Goal: Task Accomplishment & Management: Complete application form

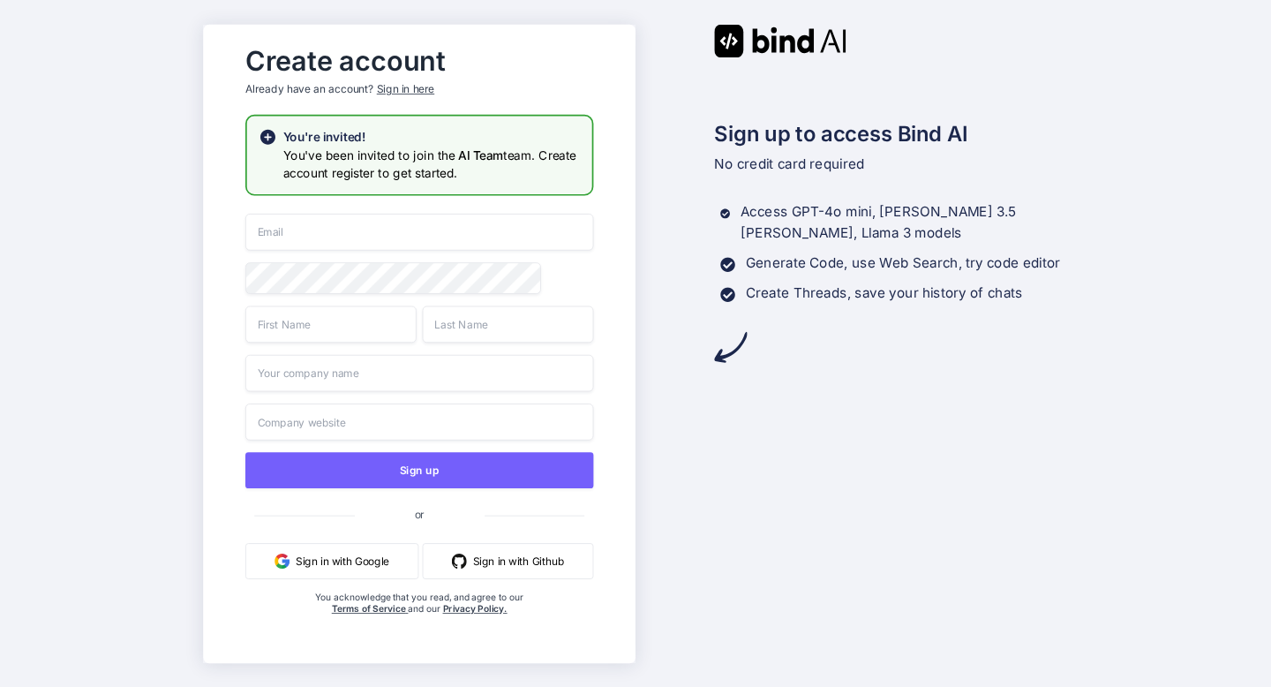
click at [347, 235] on input "email" at bounding box center [419, 232] width 348 height 37
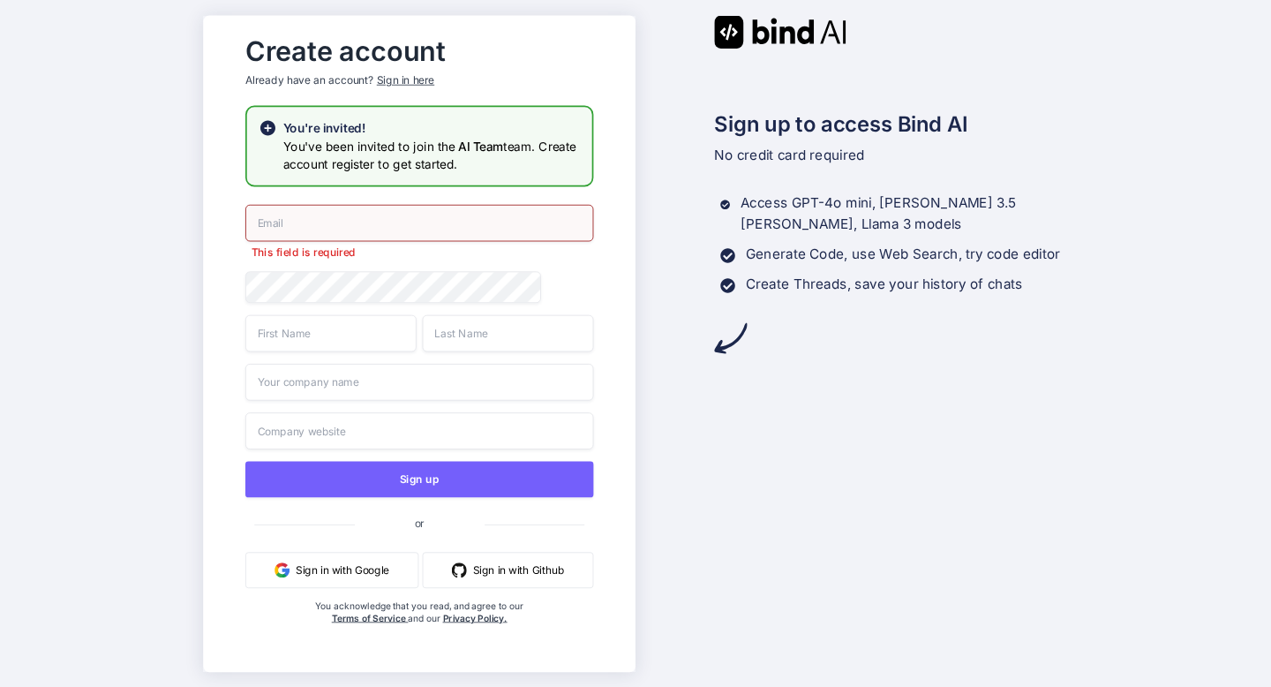
click at [371, 218] on input "email" at bounding box center [419, 222] width 348 height 37
paste input "[EMAIL_ADDRESS][DOMAIN_NAME]"
type input "[EMAIL_ADDRESS][DOMAIN_NAME]"
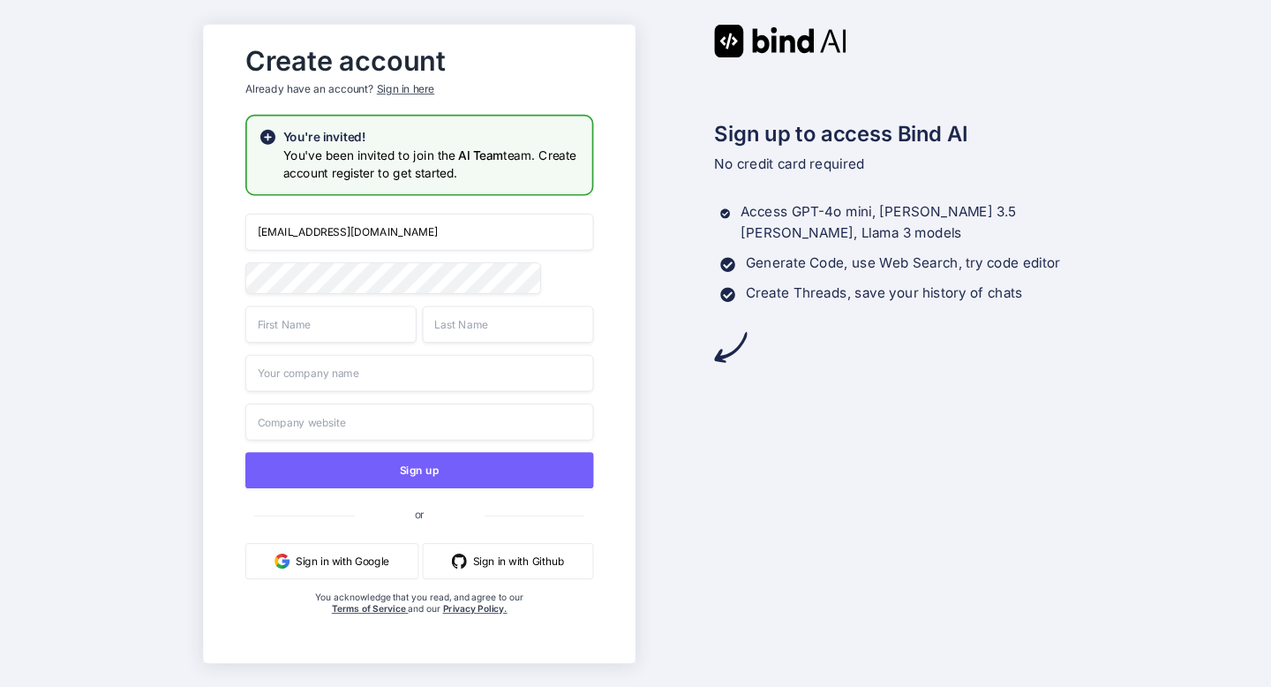
click at [361, 321] on input "text" at bounding box center [330, 323] width 171 height 37
type input "Sumit"
click at [498, 331] on input "text" at bounding box center [508, 323] width 171 height 37
type input "."
click at [382, 378] on input "text" at bounding box center [419, 372] width 348 height 37
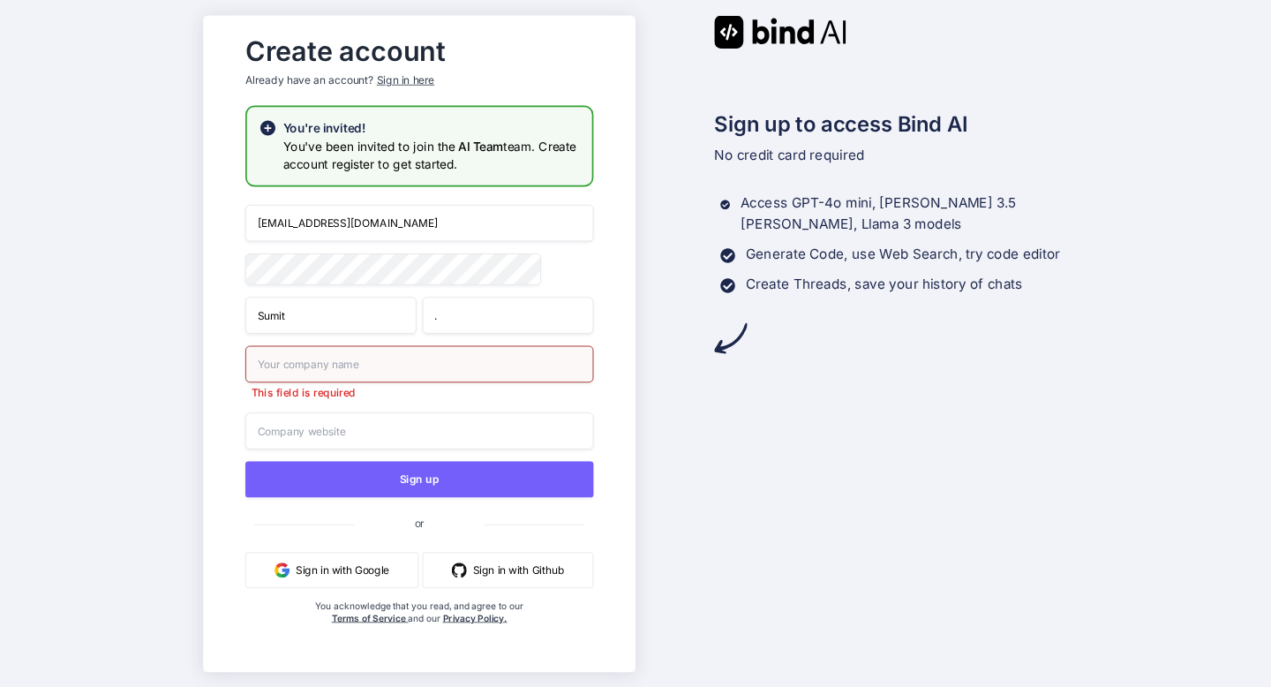
click at [379, 371] on input "text" at bounding box center [419, 363] width 348 height 37
type input "insignia"
click at [359, 424] on input "text" at bounding box center [419, 430] width 348 height 37
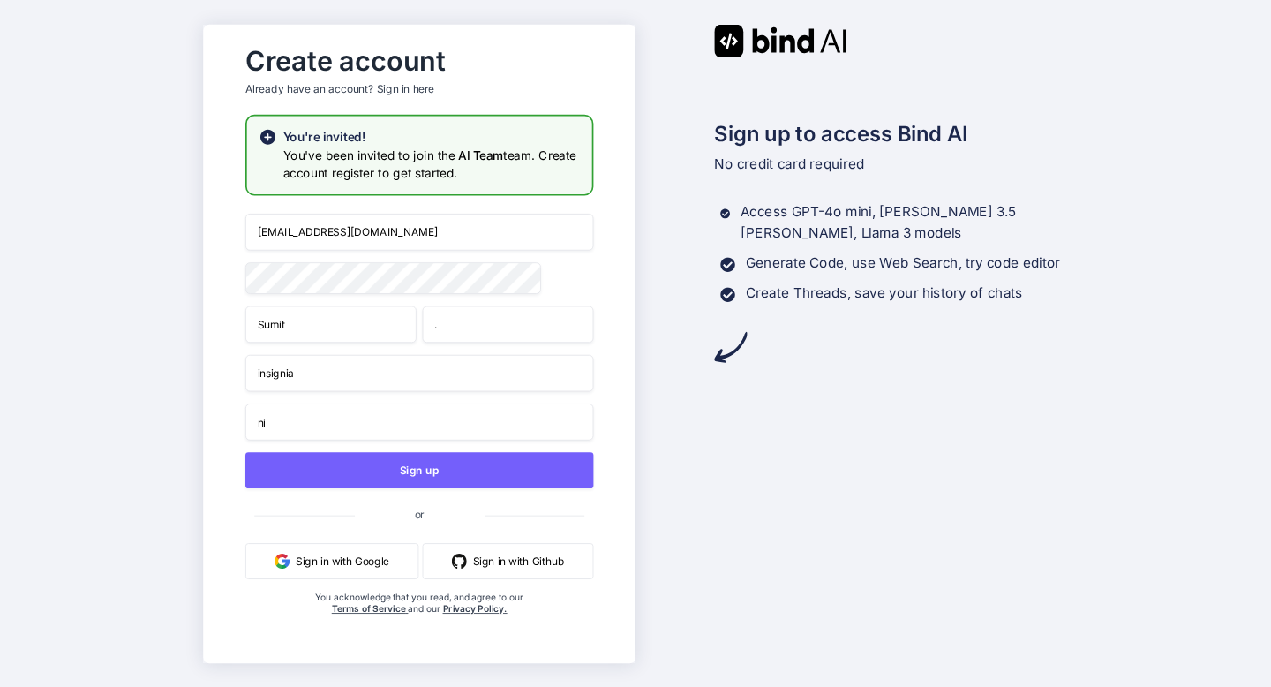
type input "n"
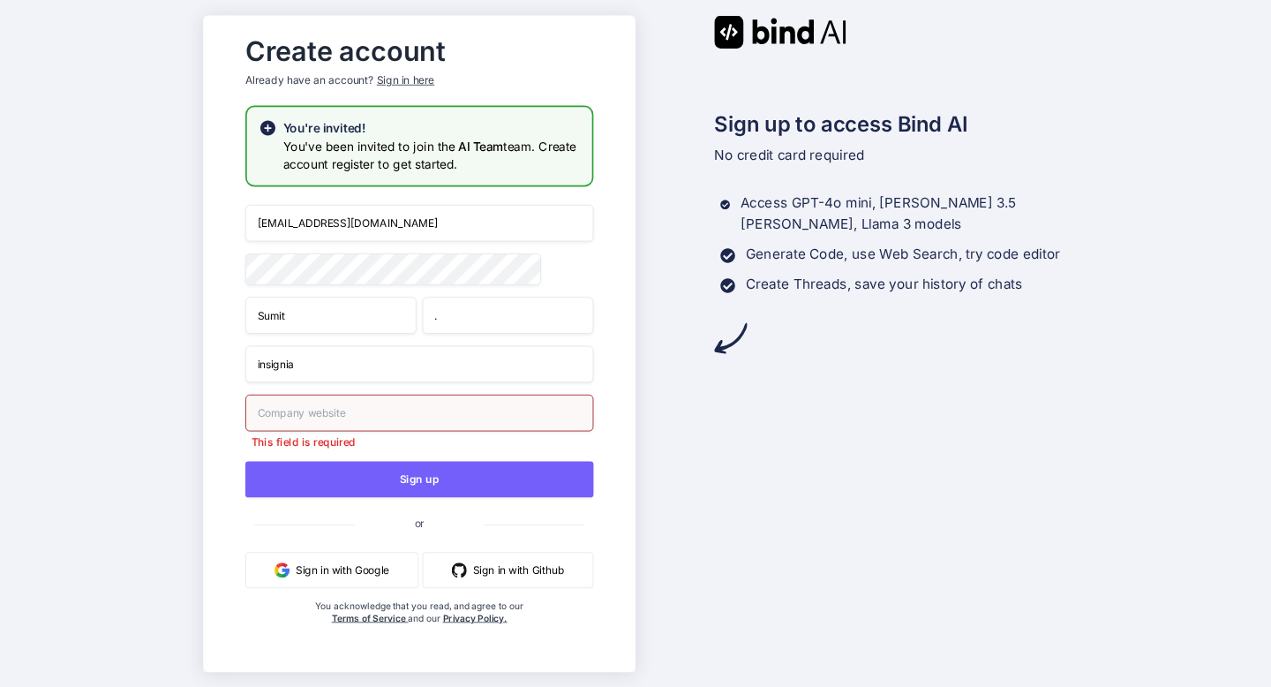
click at [341, 413] on input "text" at bounding box center [419, 412] width 348 height 37
type input "."
type input "B"
type input "n"
type input "nill"
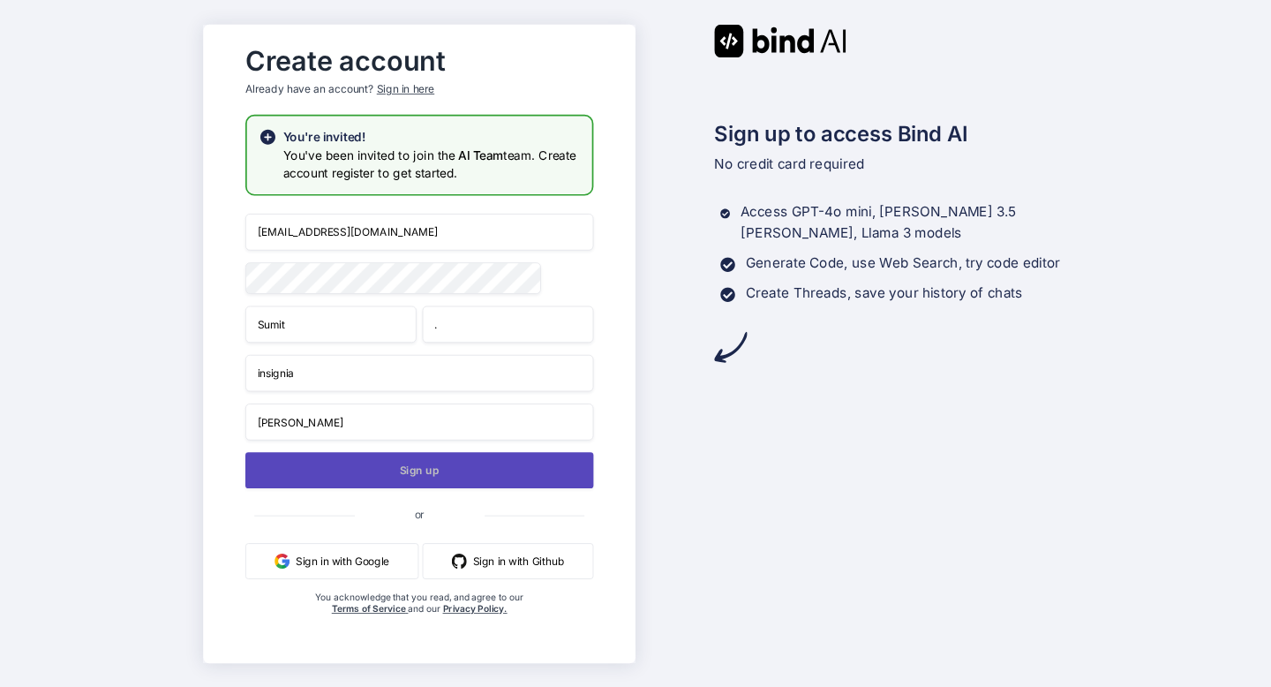
click at [425, 481] on button "Sign up" at bounding box center [419, 470] width 348 height 36
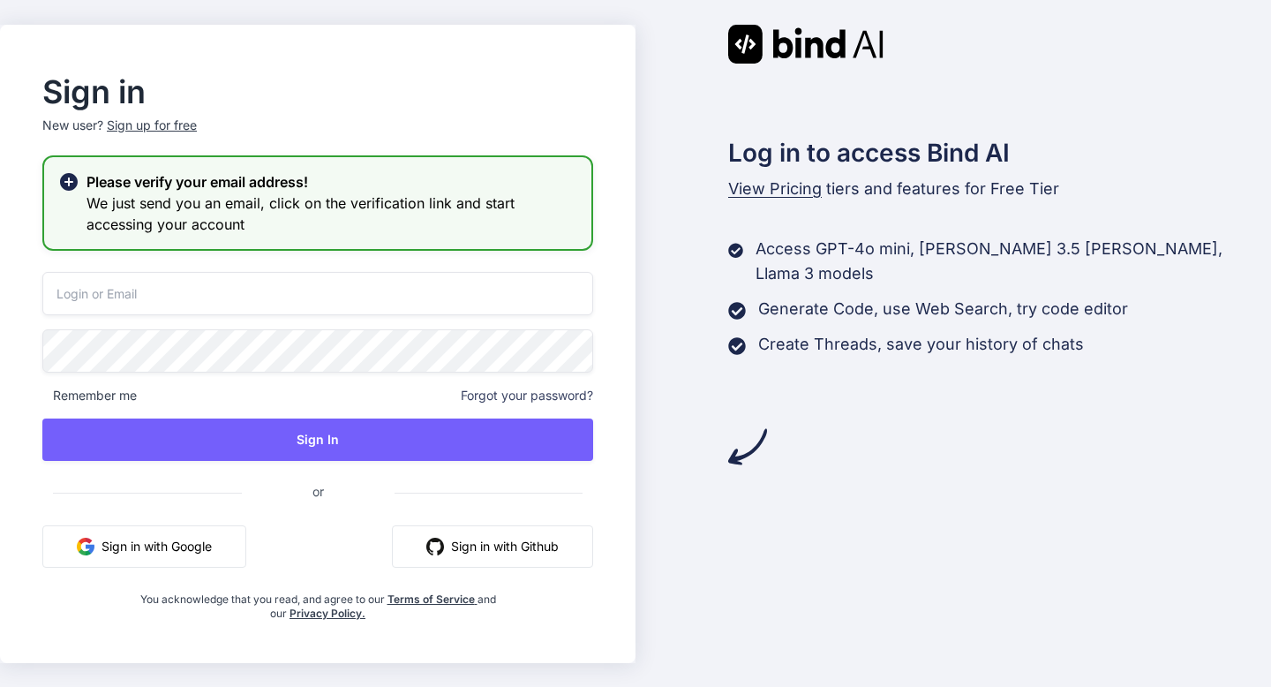
type input "[EMAIL_ADDRESS][DOMAIN_NAME]"
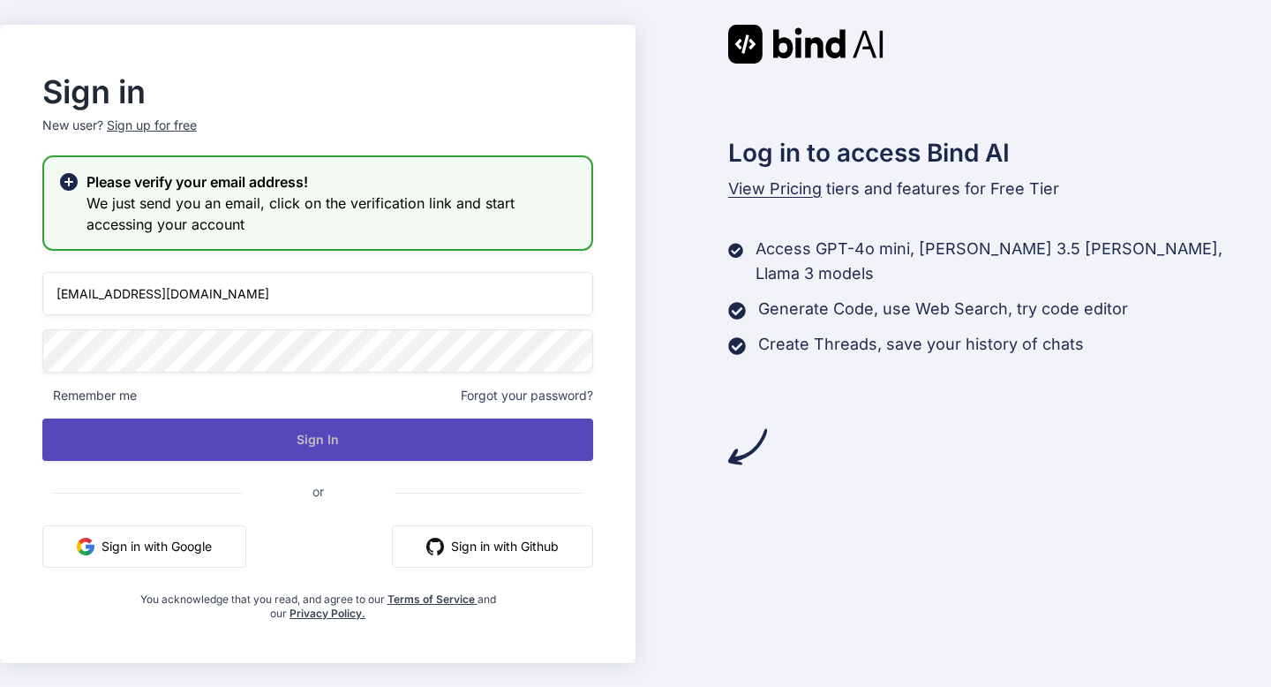
click at [379, 435] on button "Sign In" at bounding box center [317, 439] width 551 height 42
click at [479, 432] on button "Sign In" at bounding box center [317, 439] width 551 height 42
click at [364, 441] on button "Sign In" at bounding box center [317, 439] width 551 height 42
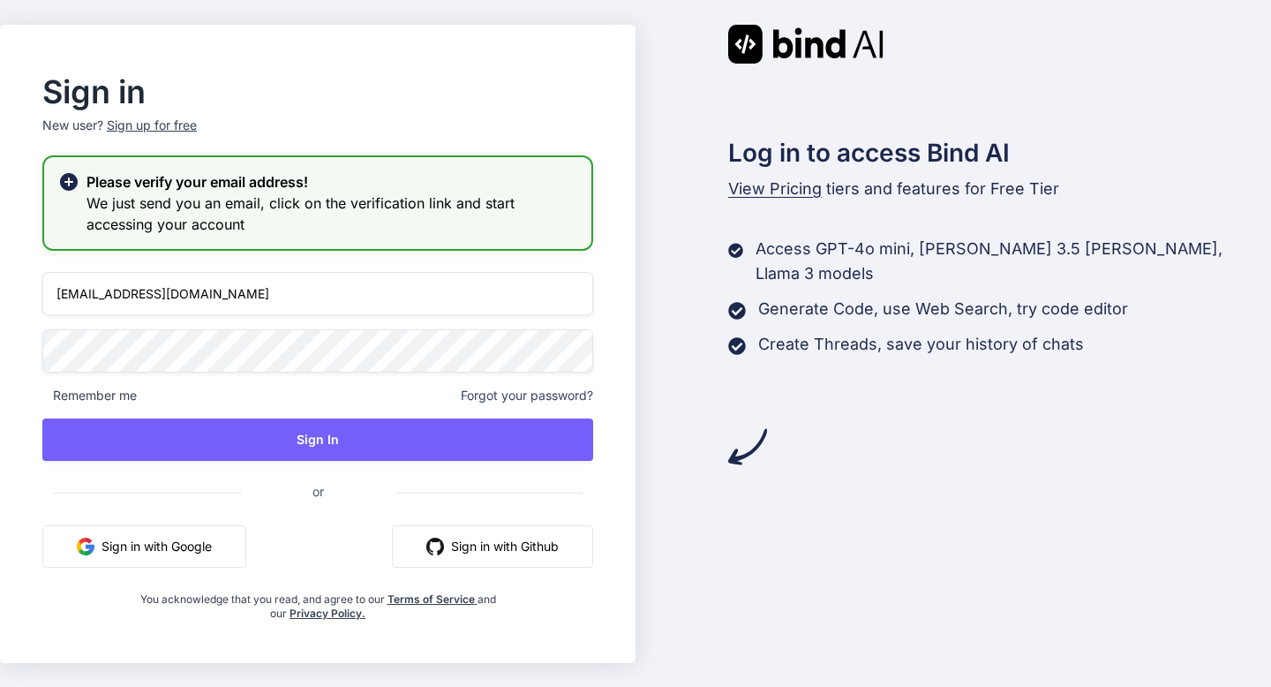
click at [100, 393] on span "Remember me" at bounding box center [89, 395] width 94 height 18
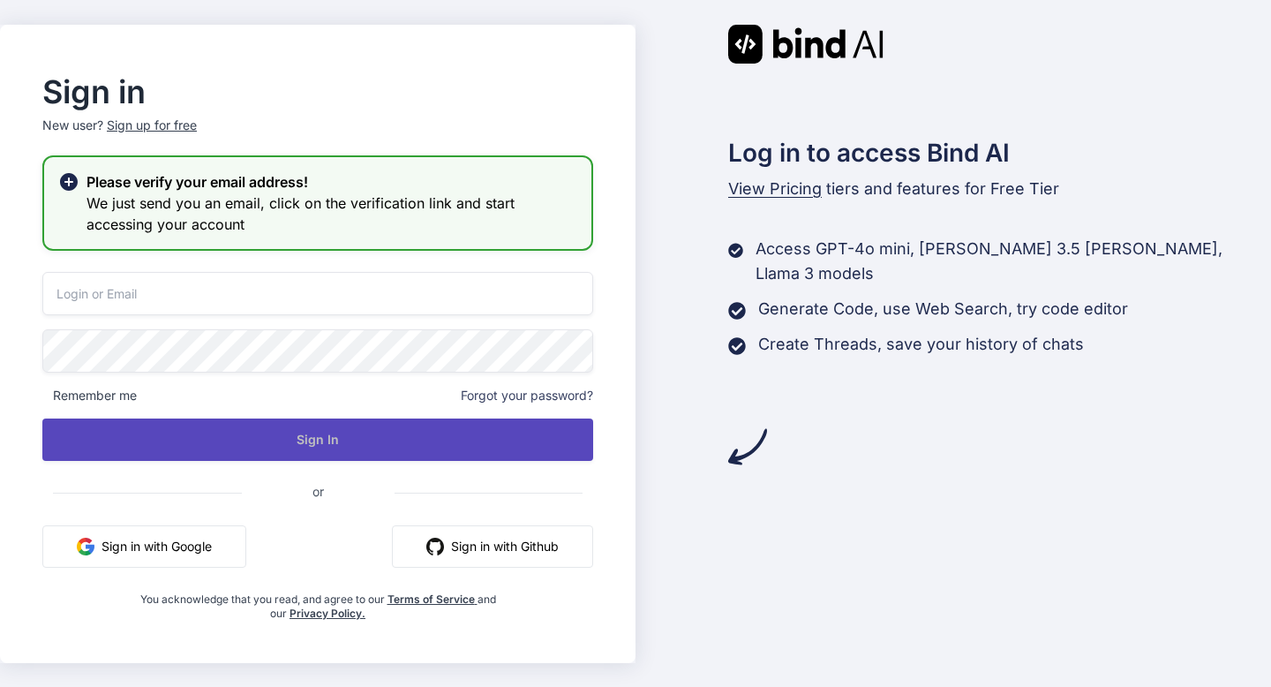
type input "[EMAIL_ADDRESS][DOMAIN_NAME]"
click at [419, 435] on button "Sign In" at bounding box center [317, 439] width 551 height 42
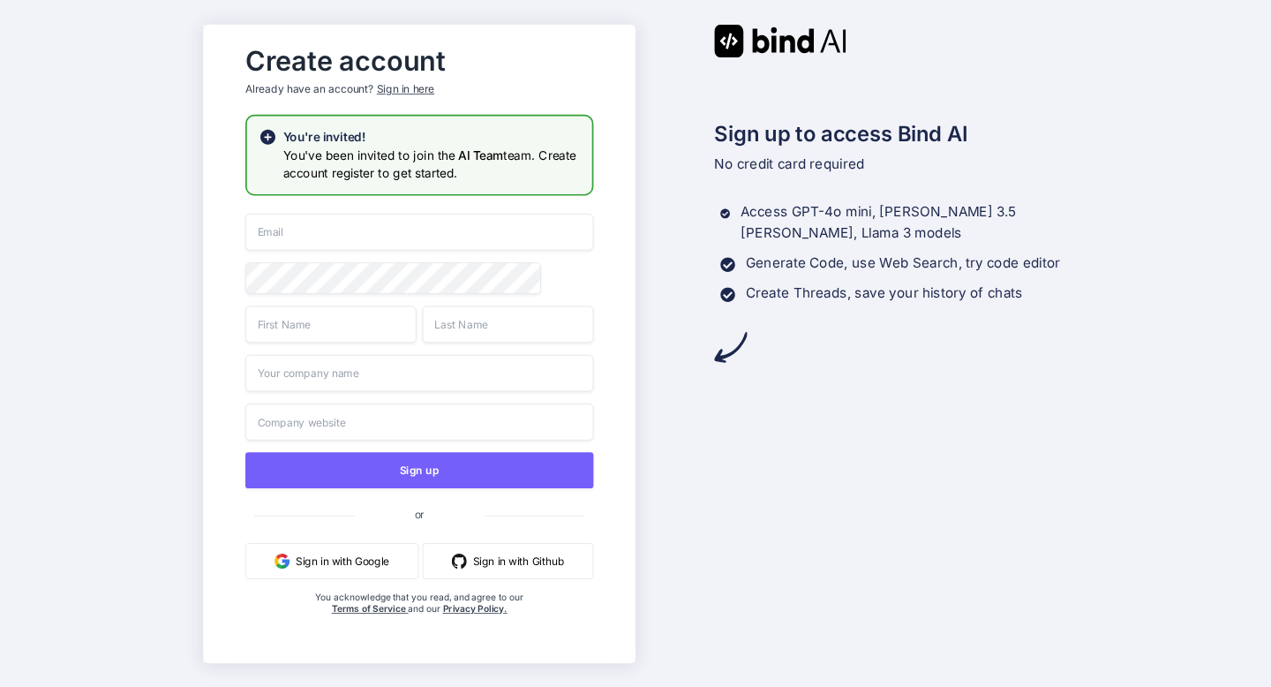
type input "[EMAIL_ADDRESS][DOMAIN_NAME]"
click at [379, 566] on button "Sign in with Google" at bounding box center [331, 561] width 173 height 36
type input "[EMAIL_ADDRESS][DOMAIN_NAME]"
click at [399, 90] on div "Sign in here" at bounding box center [405, 88] width 57 height 15
